Goal: Find specific page/section: Find specific page/section

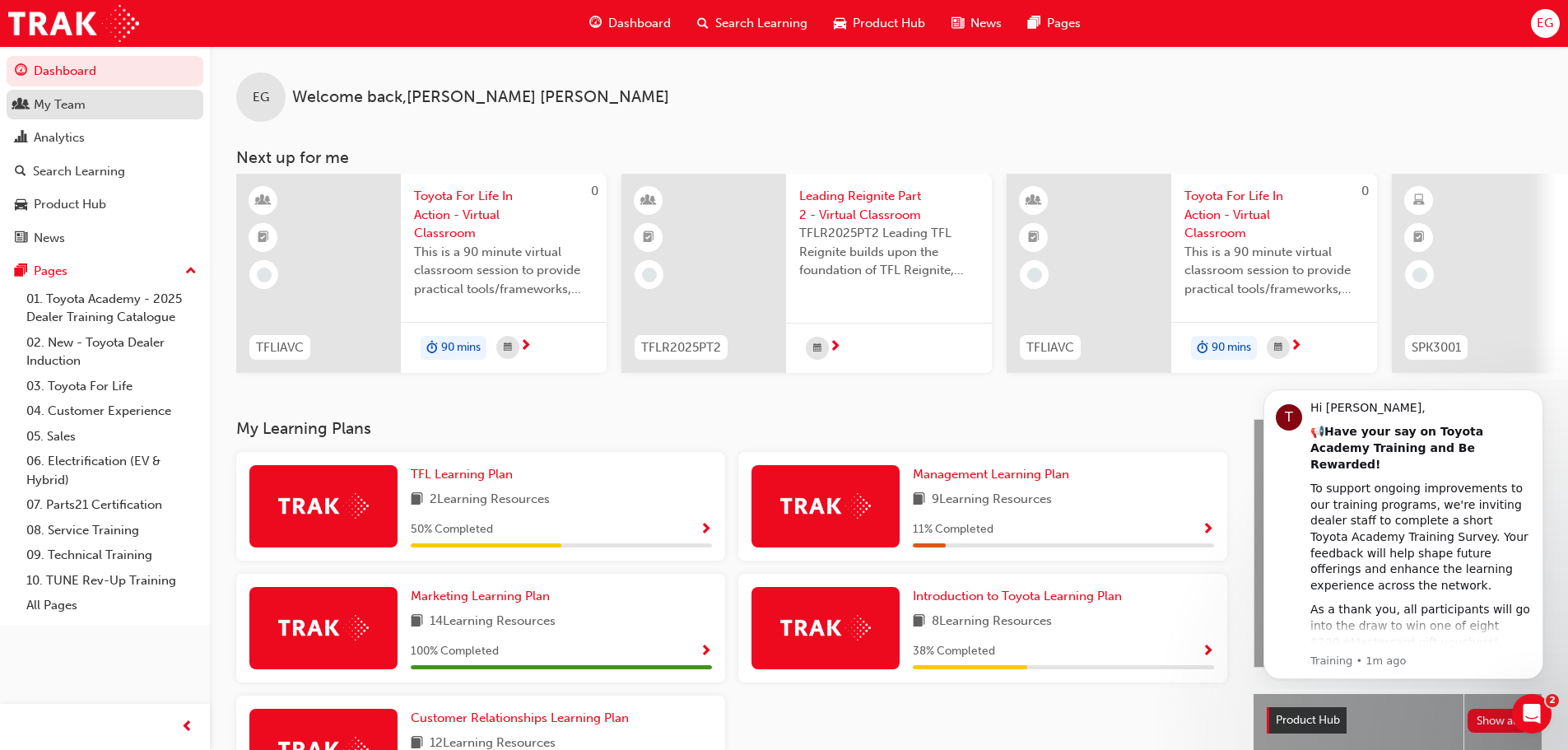
click at [71, 105] on div "My Team" at bounding box center [60, 104] width 52 height 19
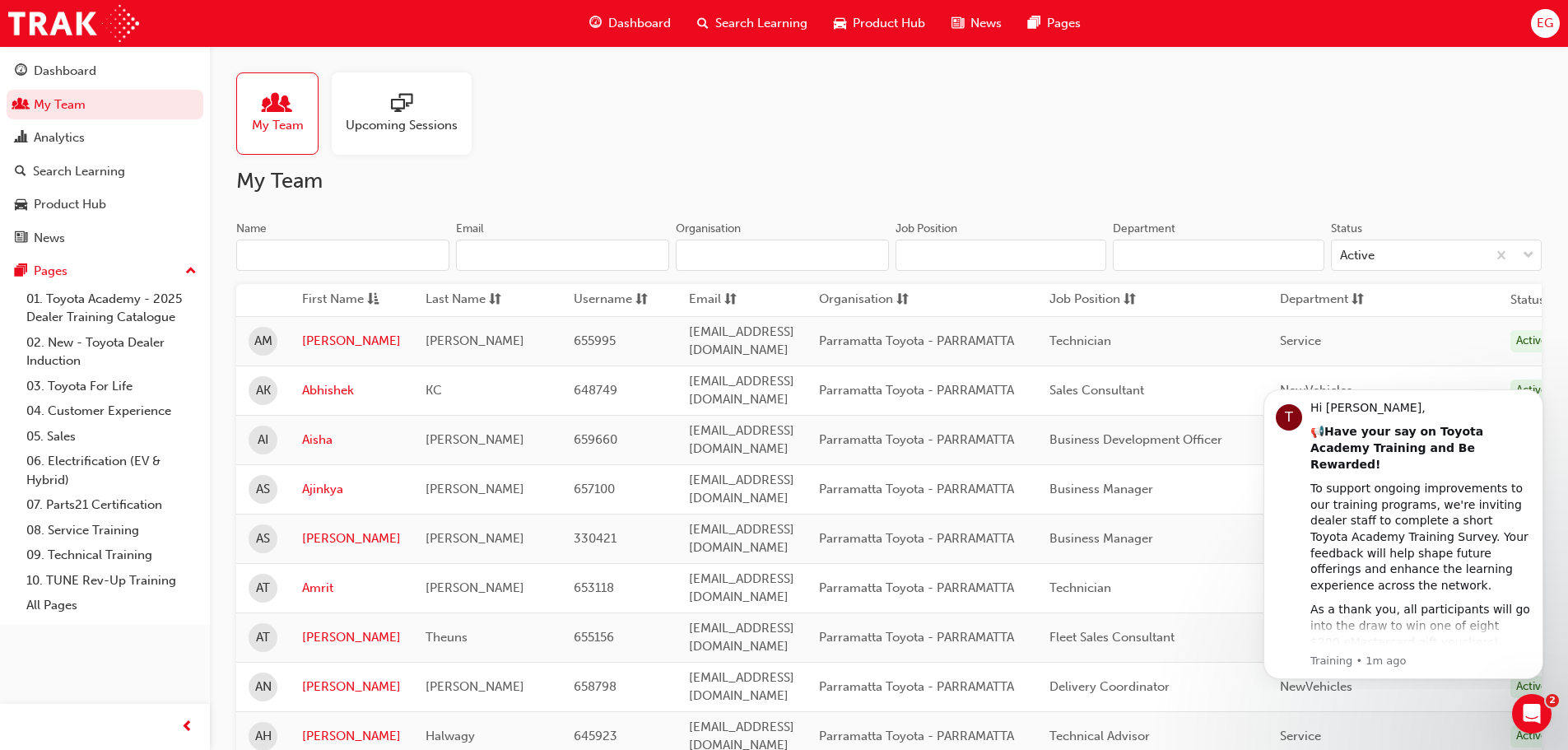
click at [255, 256] on input "Name" at bounding box center [343, 256] width 213 height 32
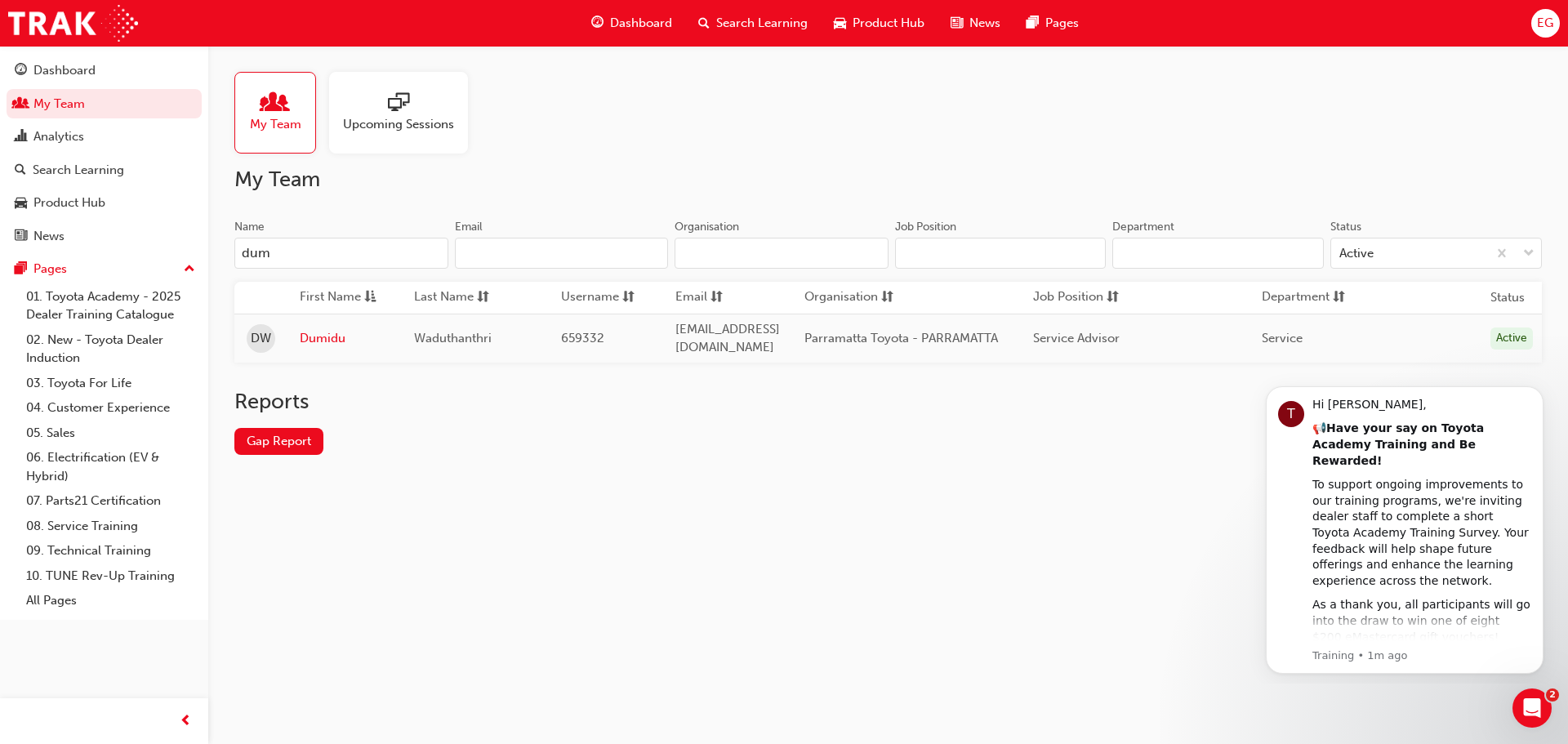
type input "dum"
click at [314, 331] on link "Dumidu" at bounding box center [344, 338] width 90 height 19
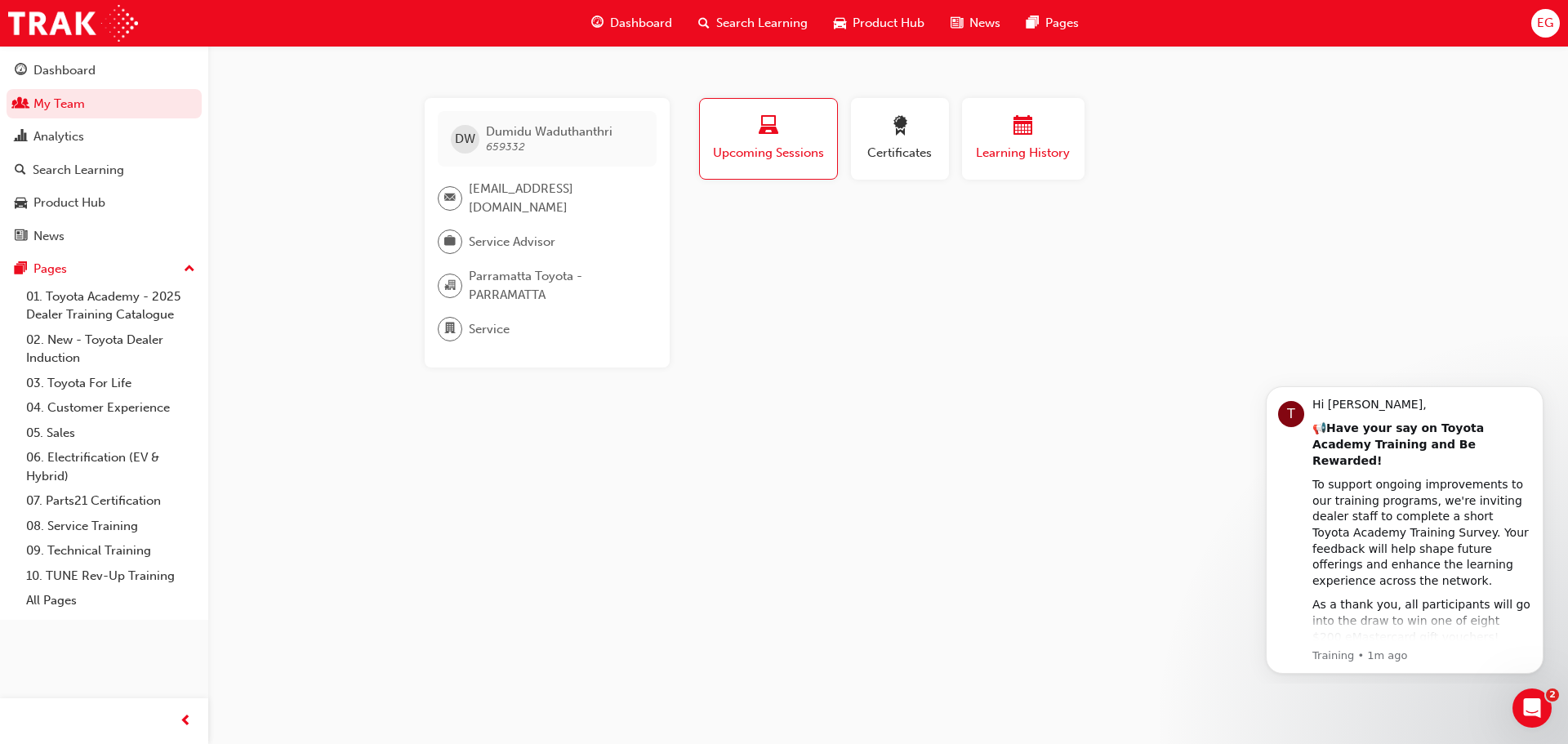
click at [1000, 142] on div "Learning History" at bounding box center [1023, 139] width 98 height 46
